Goal: Information Seeking & Learning: Learn about a topic

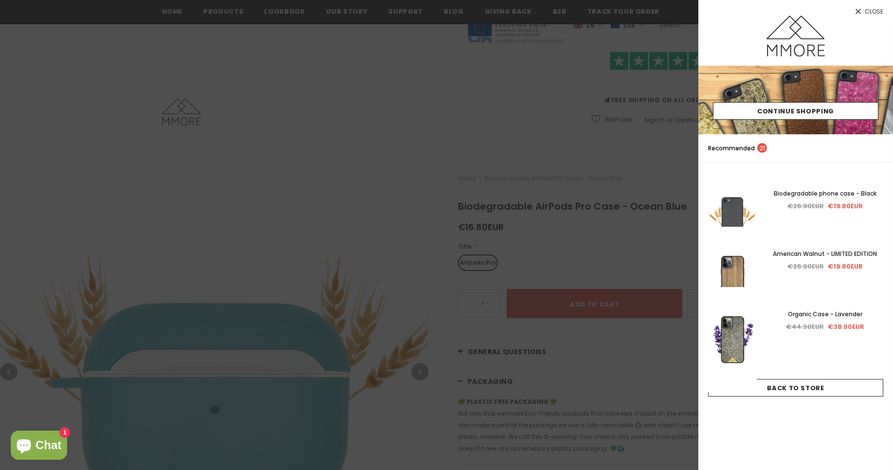
scroll to position [180, 0]
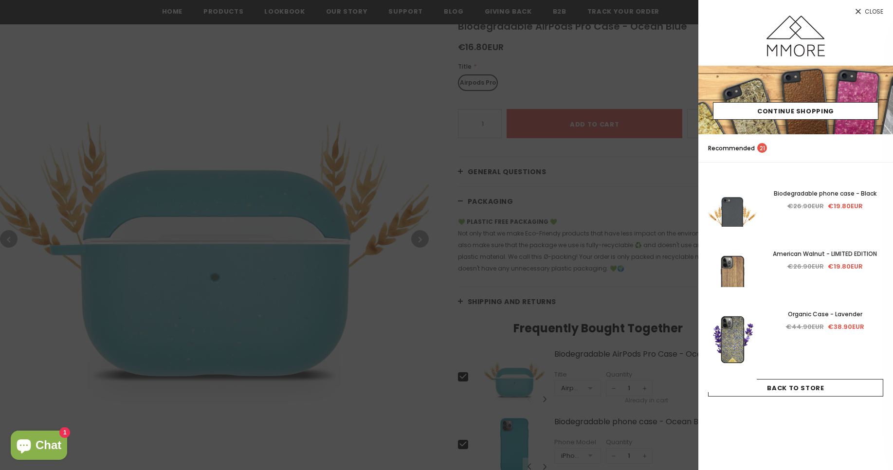
click at [871, 12] on span "Close" at bounding box center [873, 12] width 18 height 6
click at [879, 15] on span "Close" at bounding box center [873, 12] width 18 height 6
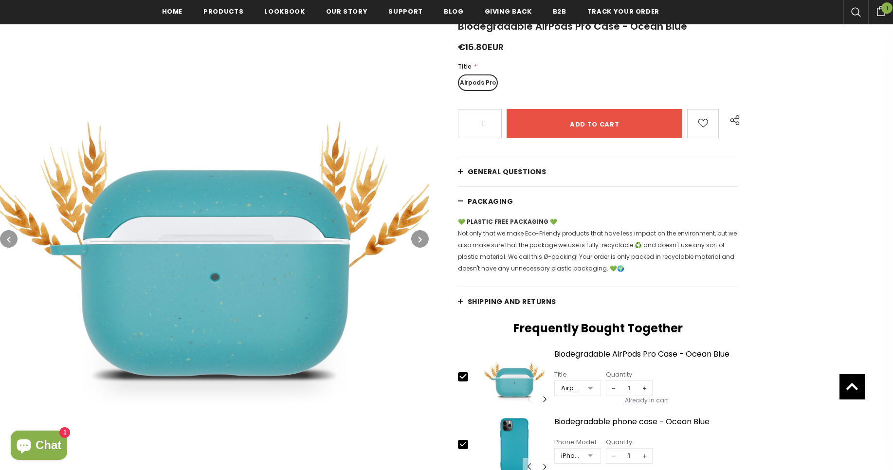
click at [497, 177] on span "General Questions" at bounding box center [506, 172] width 79 height 10
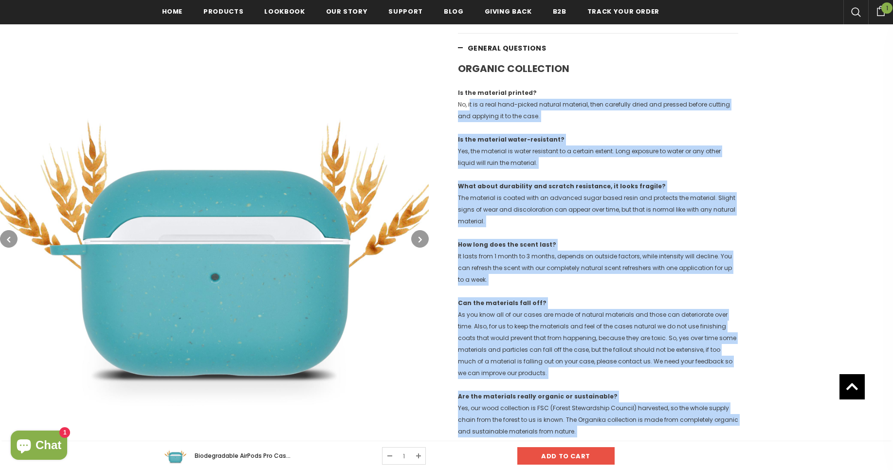
scroll to position [238, 0]
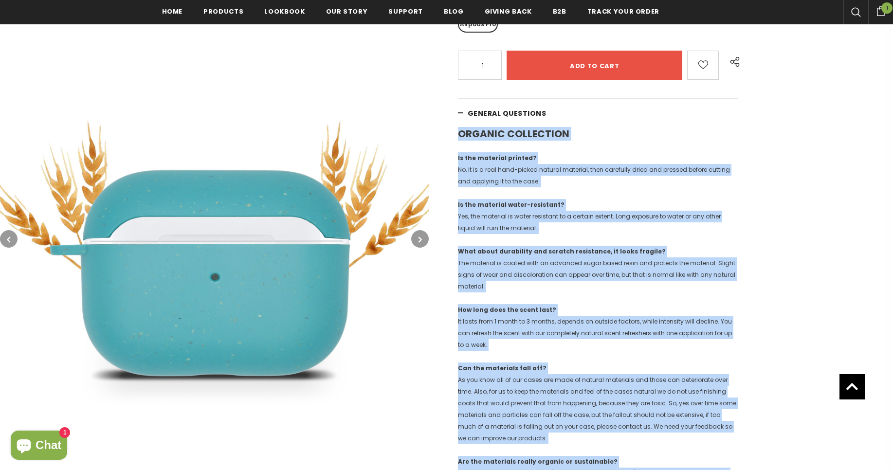
drag, startPoint x: 493, startPoint y: 210, endPoint x: 449, endPoint y: 137, distance: 85.3
copy div "ORGANIC COLLECTION Is the material printed? No, it is a real hand-picked natura…"
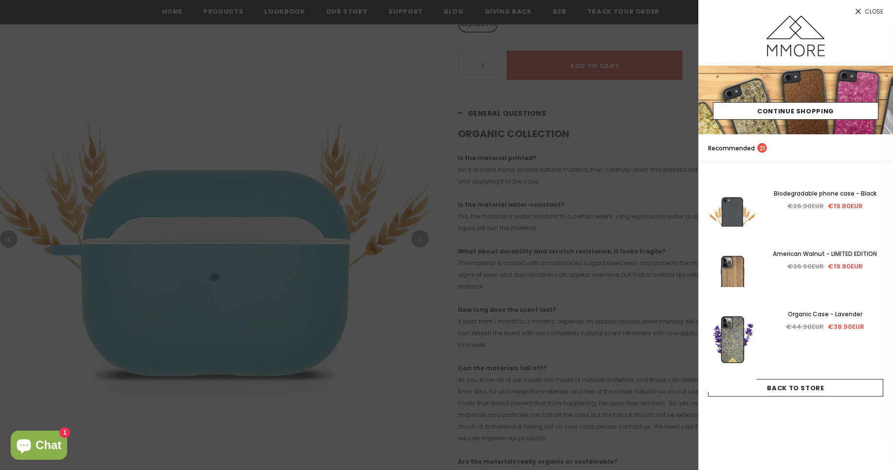
click at [491, 65] on div at bounding box center [446, 235] width 893 height 470
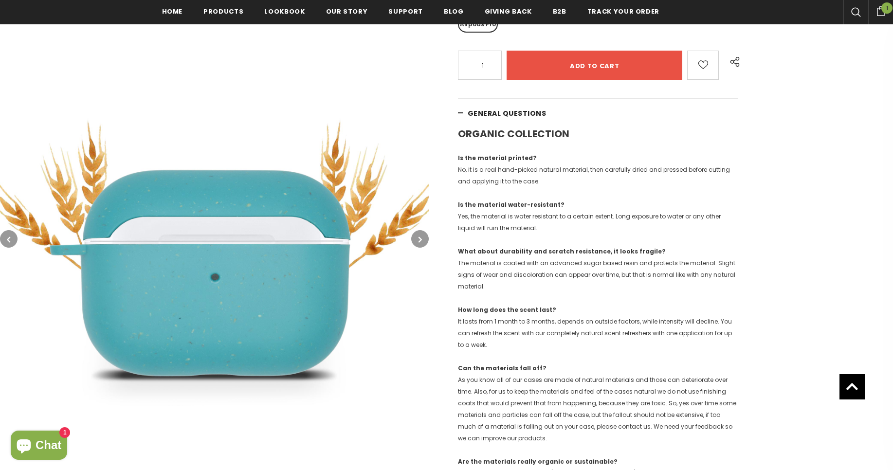
click at [479, 123] on link "General Questions" at bounding box center [598, 113] width 281 height 29
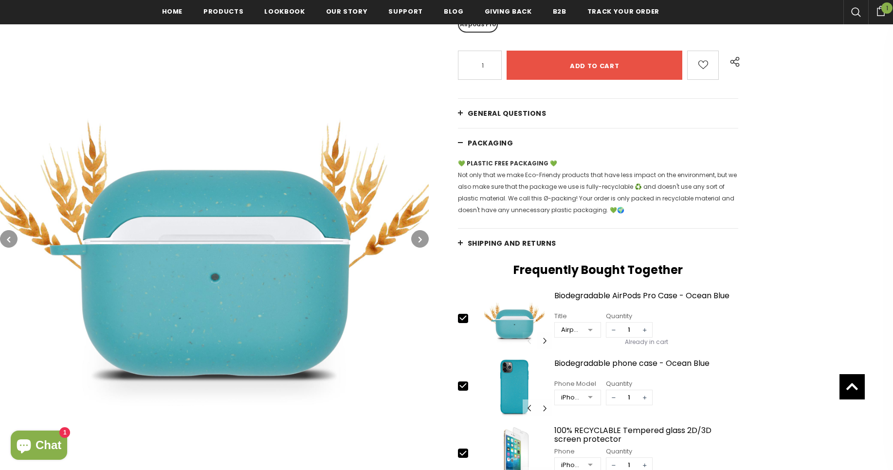
click at [503, 143] on span "PACKAGING" at bounding box center [490, 143] width 46 height 10
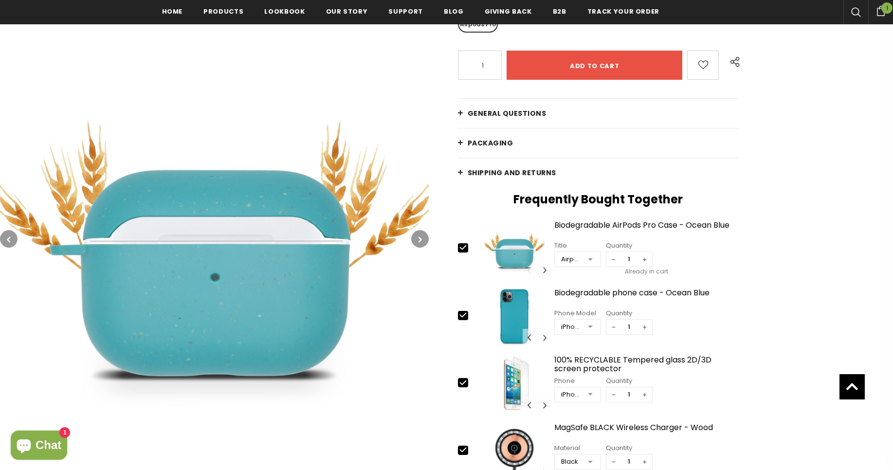
click at [509, 168] on span "Shipping and returns" at bounding box center [511, 173] width 89 height 10
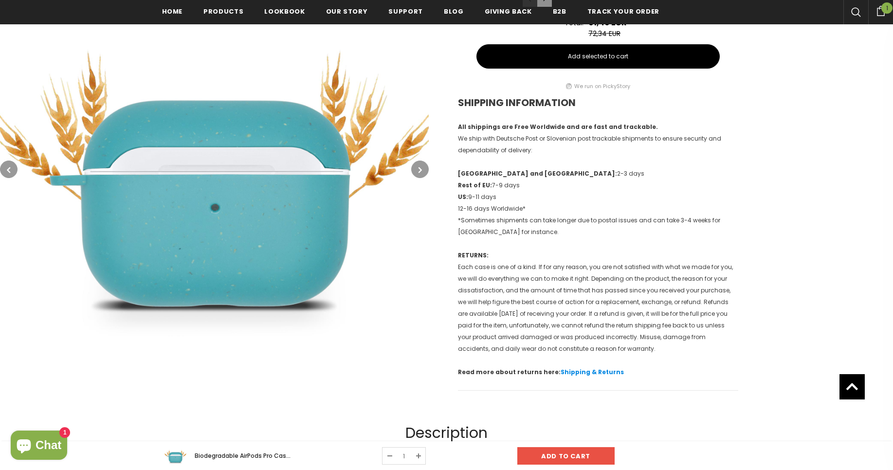
scroll to position [705, 0]
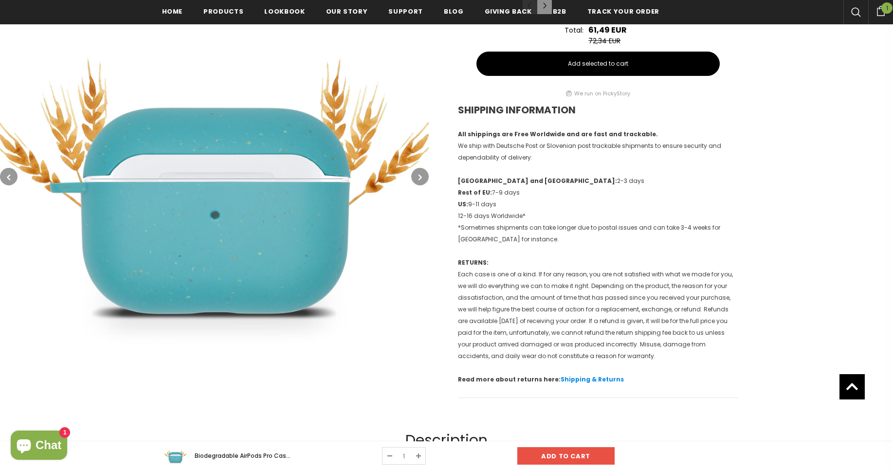
drag, startPoint x: 456, startPoint y: 132, endPoint x: 653, endPoint y: 357, distance: 298.5
click at [624, 379] on p "Read more about returns here: Shipping & Returns" at bounding box center [598, 380] width 281 height 12
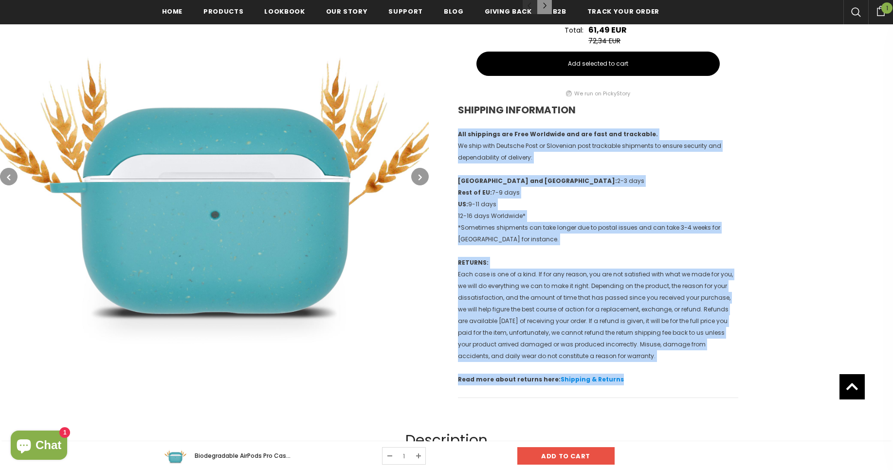
drag, startPoint x: 622, startPoint y: 381, endPoint x: 464, endPoint y: 136, distance: 292.1
copy div "All shippings are Free Worldwide and are fast and trackable. We ship with Deuts…"
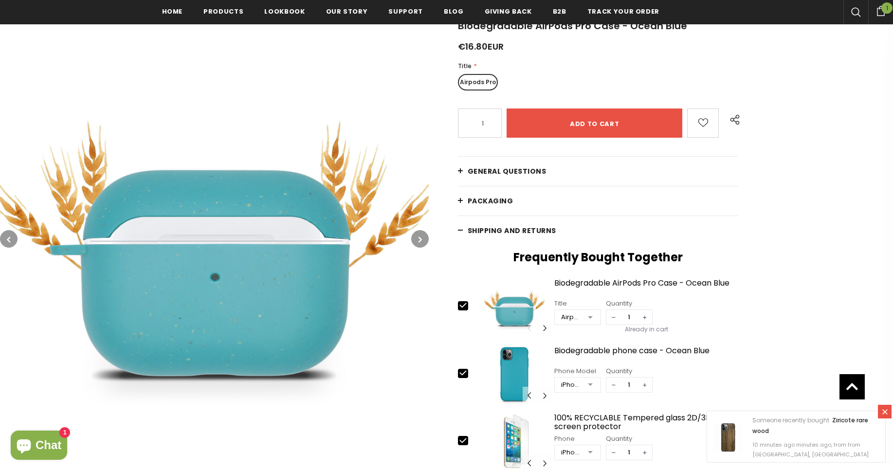
scroll to position [180, 0]
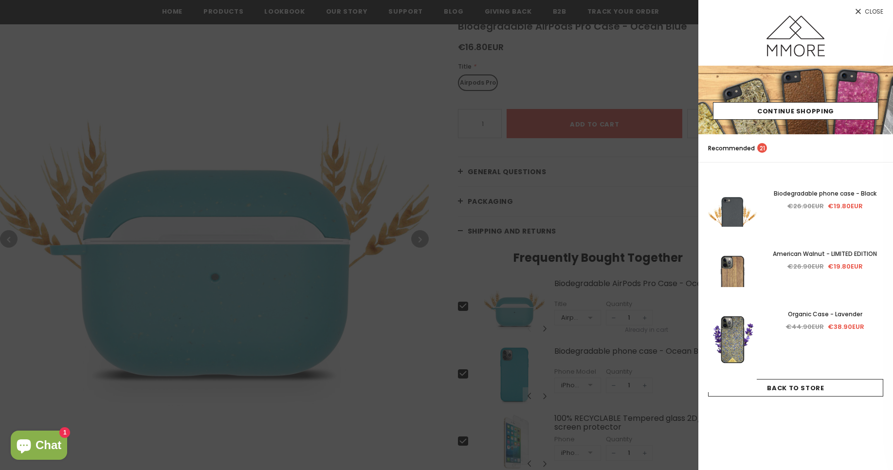
click at [380, 82] on div at bounding box center [446, 235] width 893 height 470
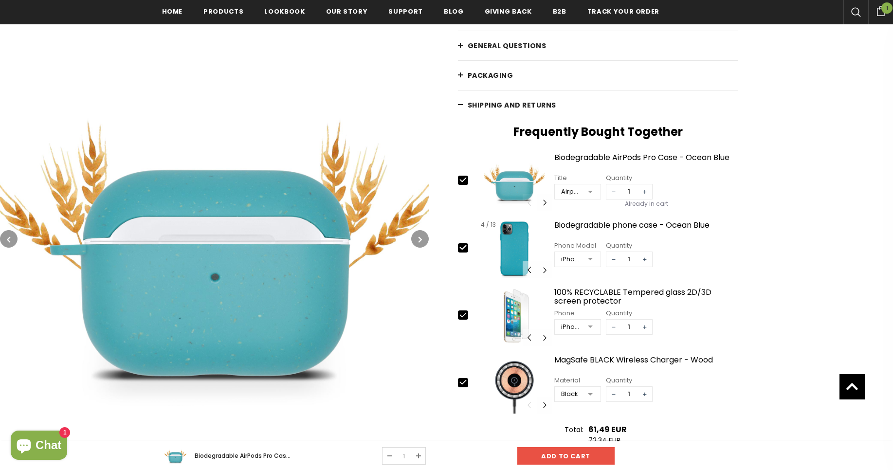
scroll to position [297, 0]
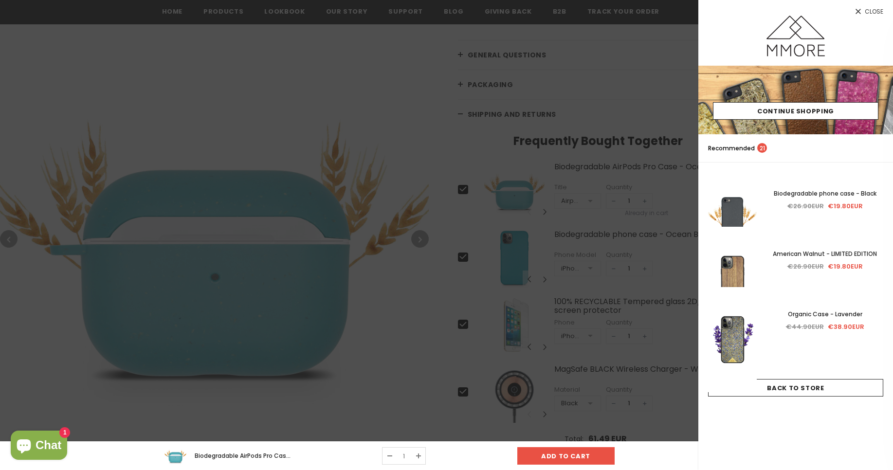
click at [598, 51] on div at bounding box center [446, 235] width 893 height 470
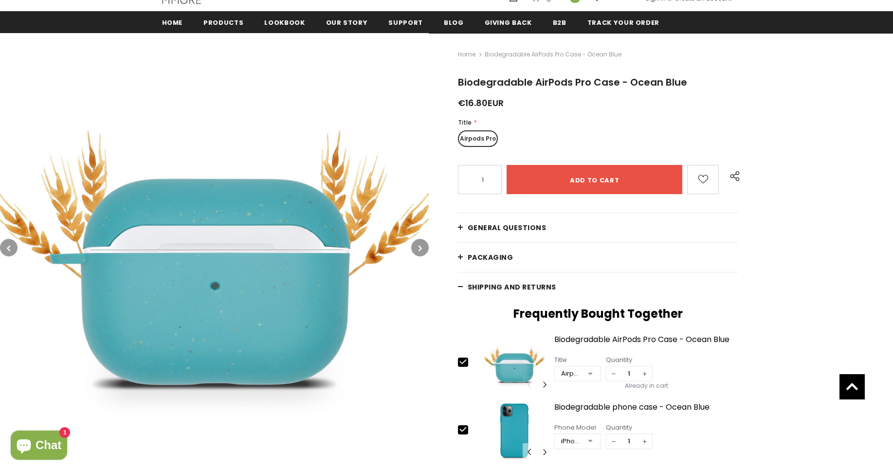
click at [521, 257] on link "PACKAGING" at bounding box center [598, 257] width 281 height 29
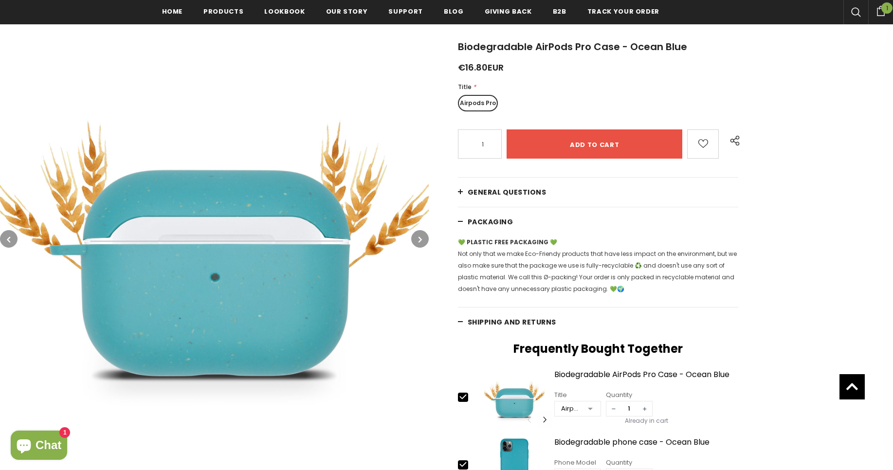
scroll to position [180, 0]
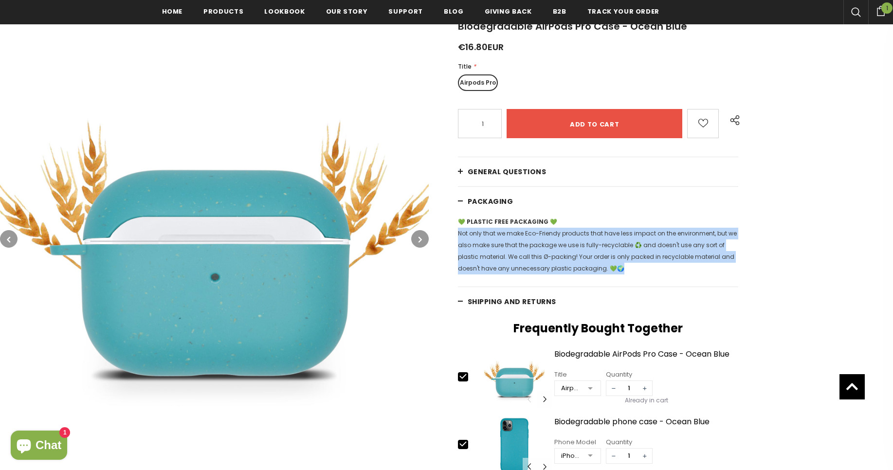
drag, startPoint x: 631, startPoint y: 269, endPoint x: 449, endPoint y: 237, distance: 185.3
copy p "Not only that we make Eco-Friendy products that have less impact on the environ…"
